Goal: Consume media (video, audio)

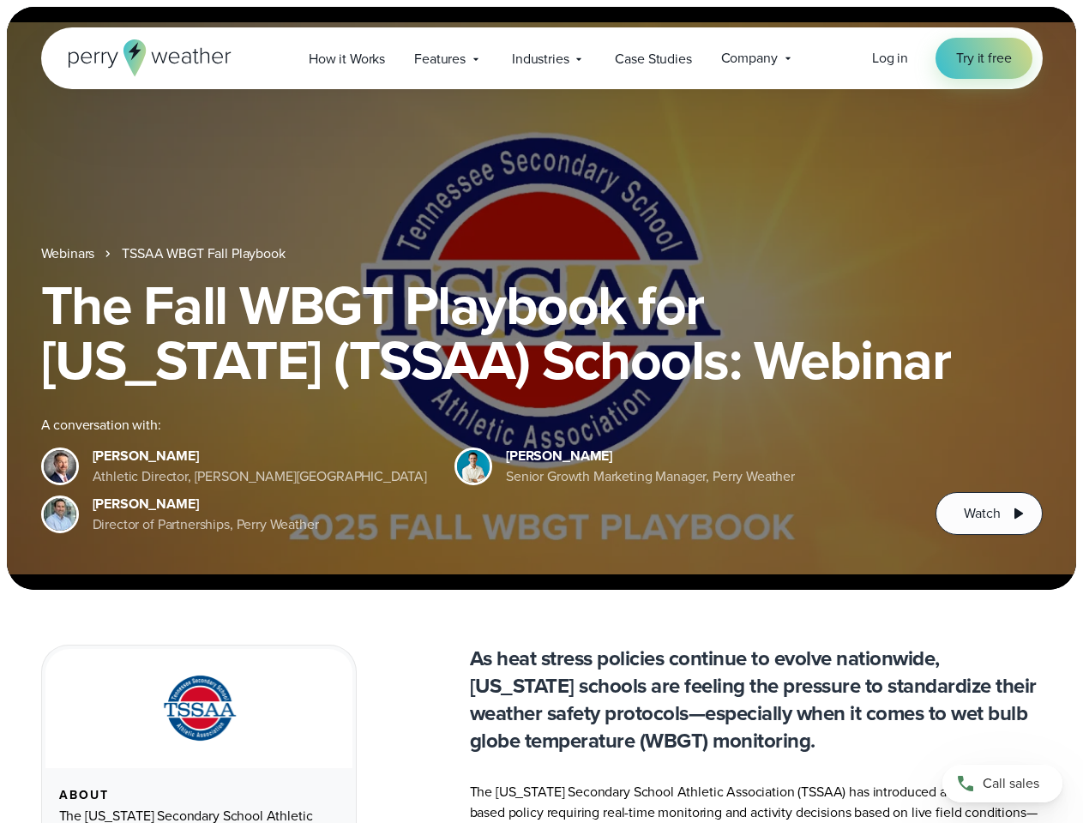
click at [541, 412] on div "The Fall WBGT Playbook for [US_STATE] (TSSAA) Schools: Webinar A conversation w…" at bounding box center [541, 406] width 1001 height 257
click at [541, 58] on span "Industries" at bounding box center [540, 59] width 57 height 21
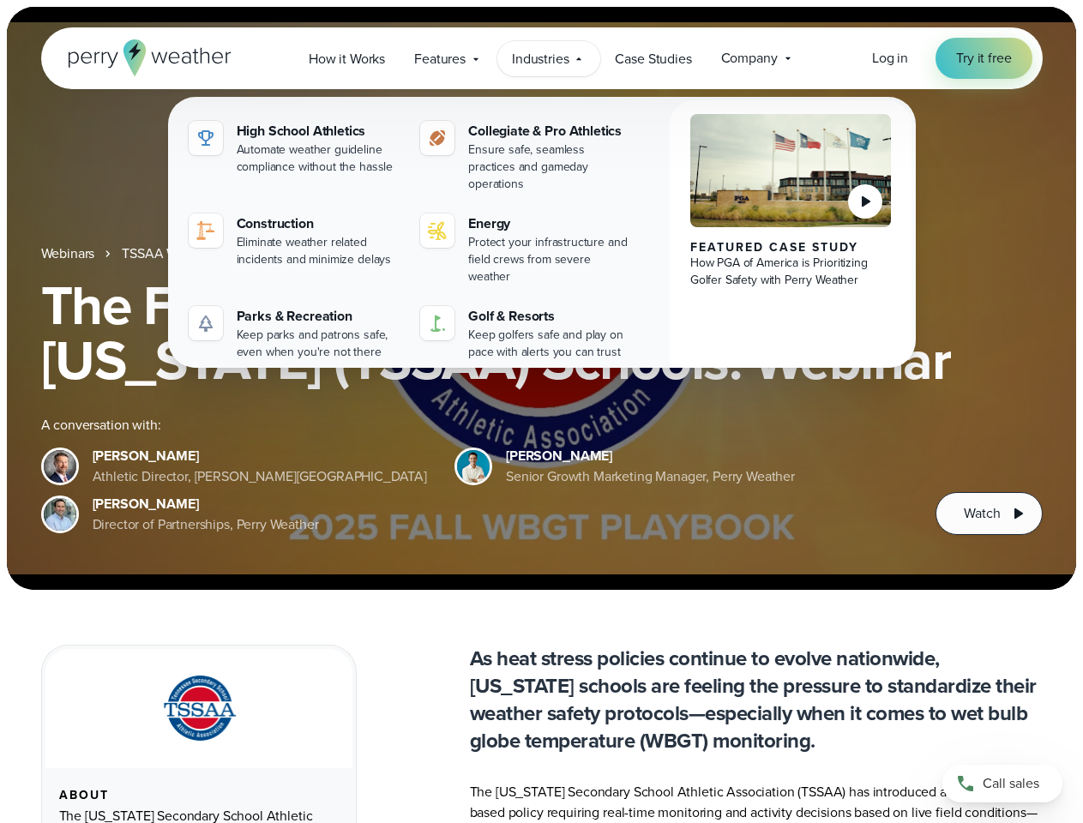
click at [541, 298] on h1 "The Fall WBGT Playbook for [US_STATE] (TSSAA) Schools: Webinar" at bounding box center [541, 333] width 1001 height 110
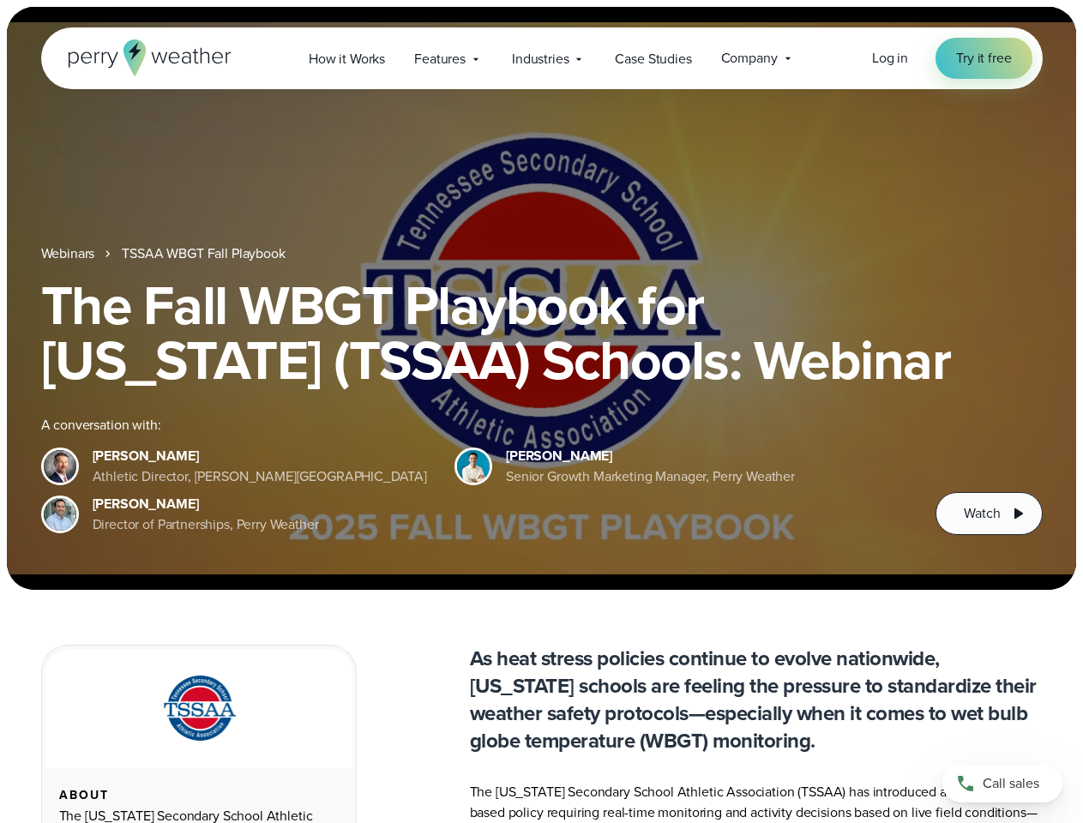
click at [205, 254] on link "TSSAA WBGT Fall Playbook" at bounding box center [203, 253] width 163 height 21
click at [989, 514] on span "Watch" at bounding box center [982, 513] width 36 height 21
